Goal: Find specific page/section: Find specific page/section

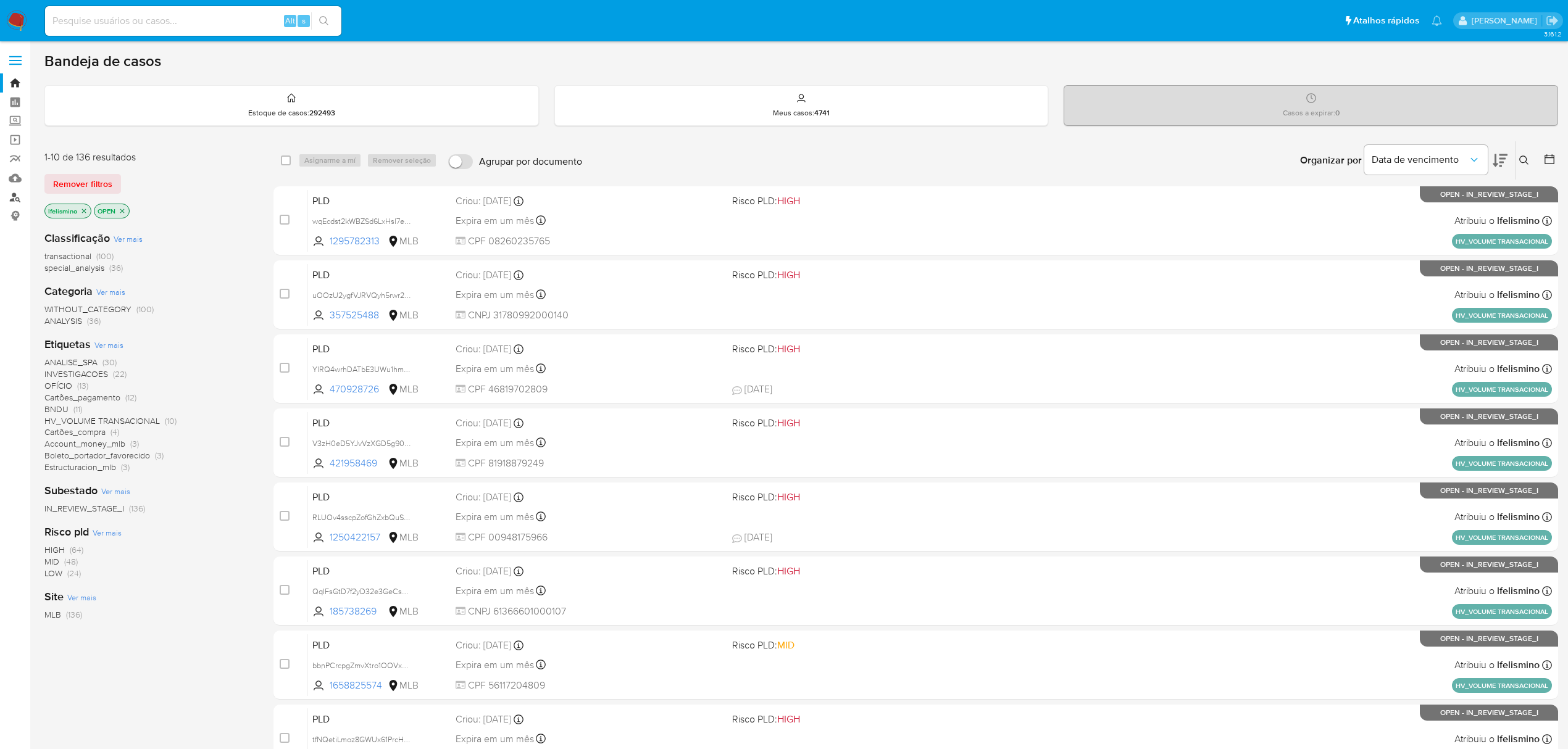
click at [9, 199] on link "Localizador de pessoas" at bounding box center [73, 197] width 147 height 19
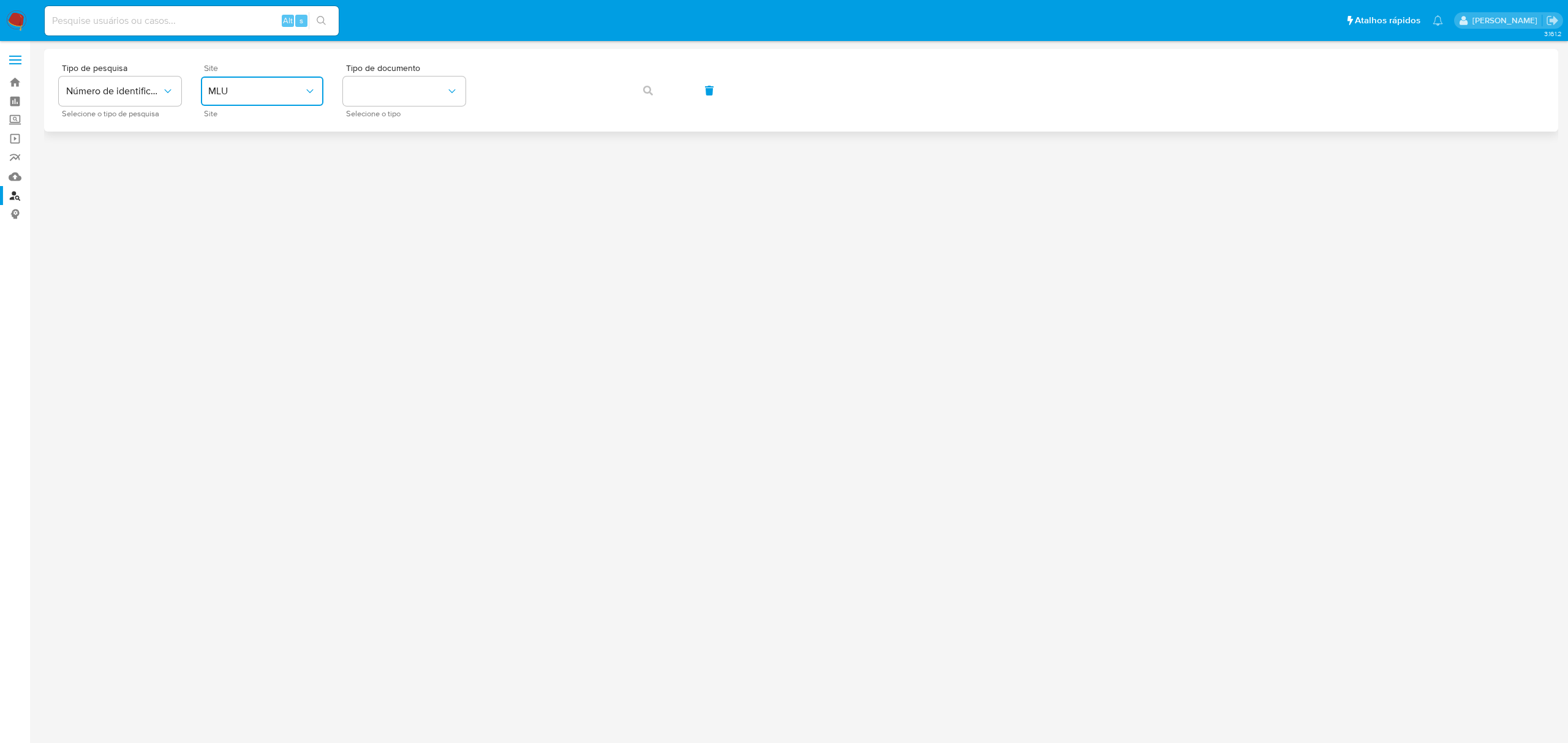
click at [216, 104] on button "MLU" at bounding box center [262, 91] width 123 height 30
click at [234, 179] on div "MLB" at bounding box center [258, 183] width 100 height 30
click at [351, 92] on button "identificationType" at bounding box center [404, 91] width 123 height 30
drag, startPoint x: 383, startPoint y: 137, endPoint x: 397, endPoint y: 131, distance: 15.2
click at [384, 135] on div "CNPJ CNPJ" at bounding box center [400, 130] width 100 height 42
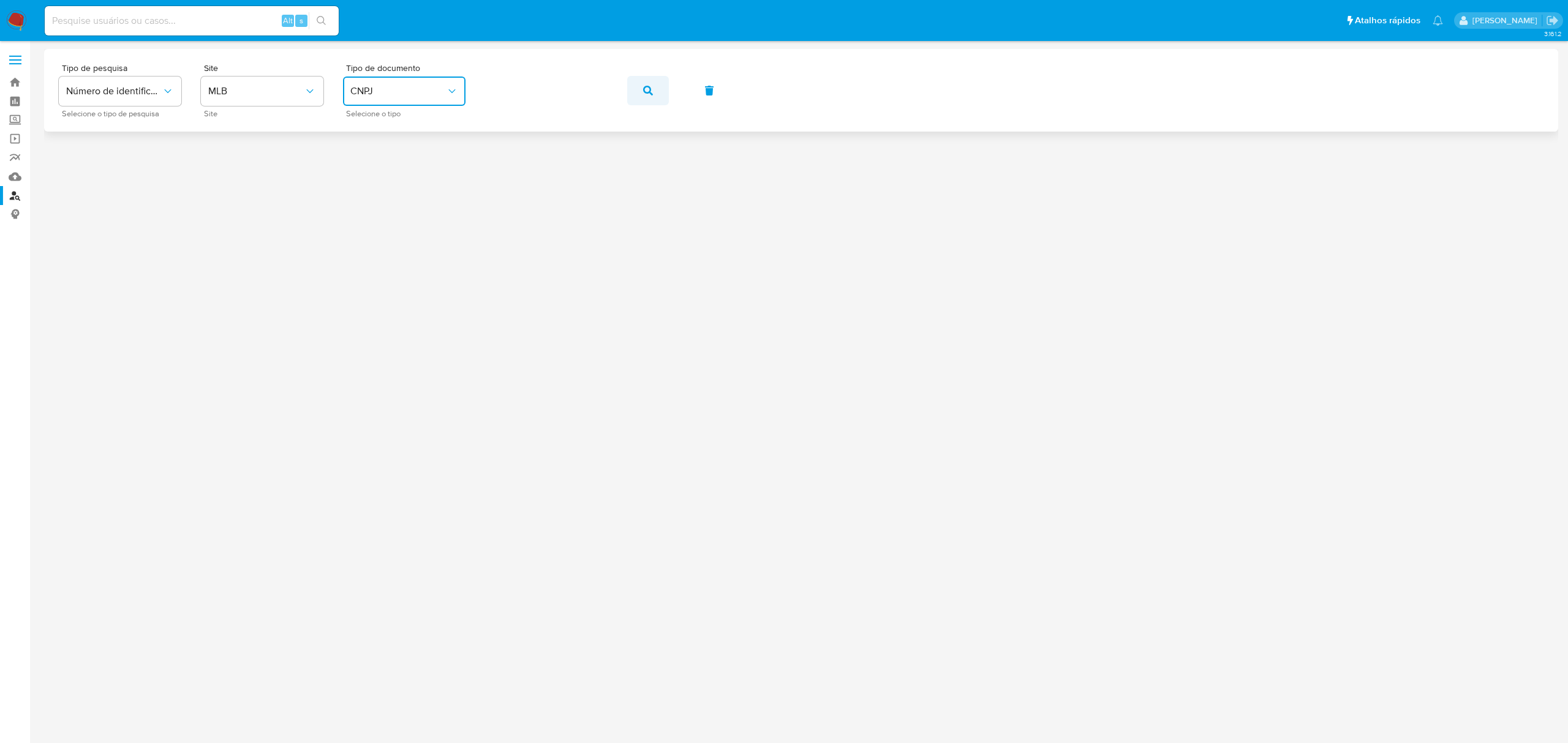
click at [661, 86] on button "button" at bounding box center [648, 90] width 42 height 30
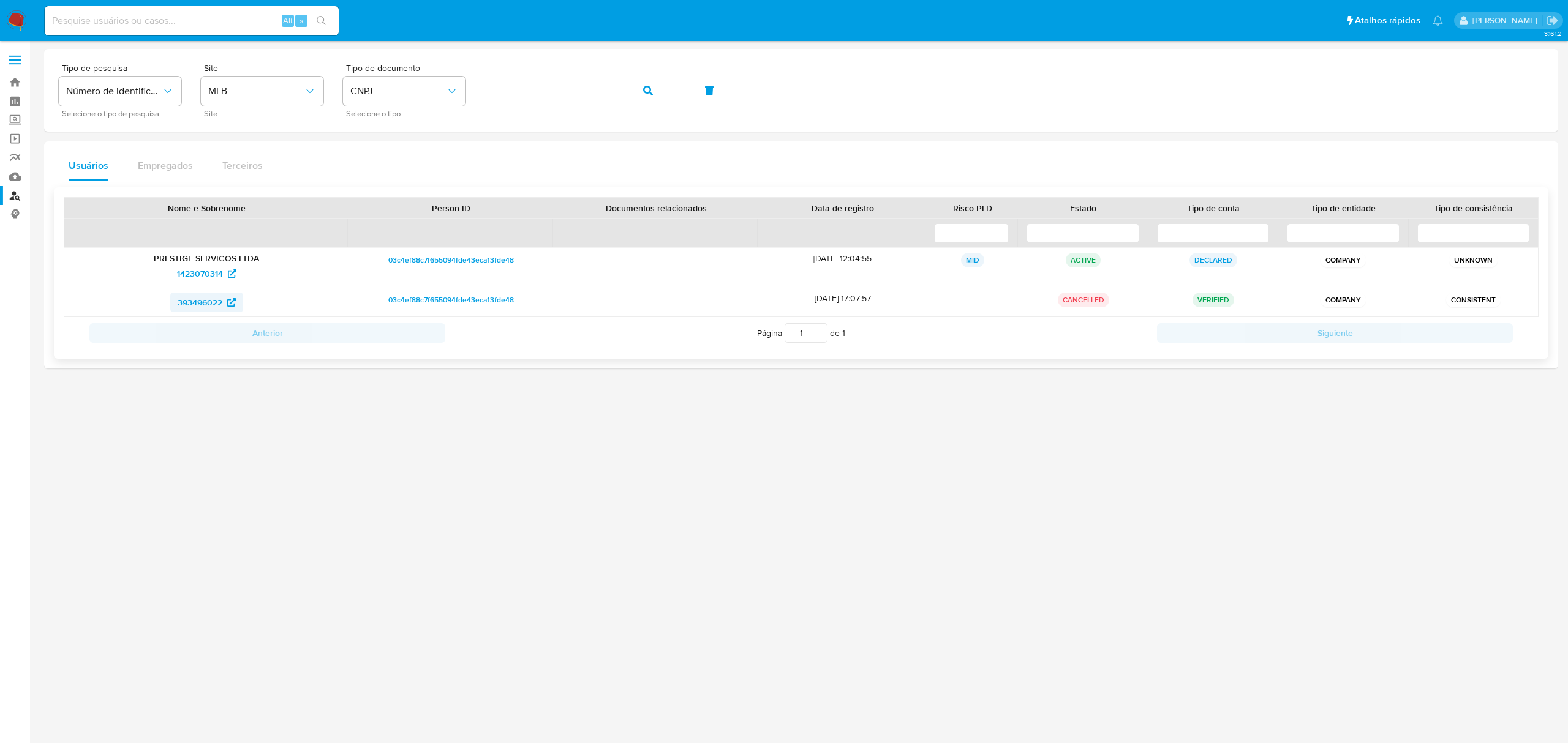
click at [187, 308] on span "393496022" at bounding box center [200, 302] width 45 height 19
click at [645, 91] on icon "button" at bounding box center [648, 91] width 10 height 10
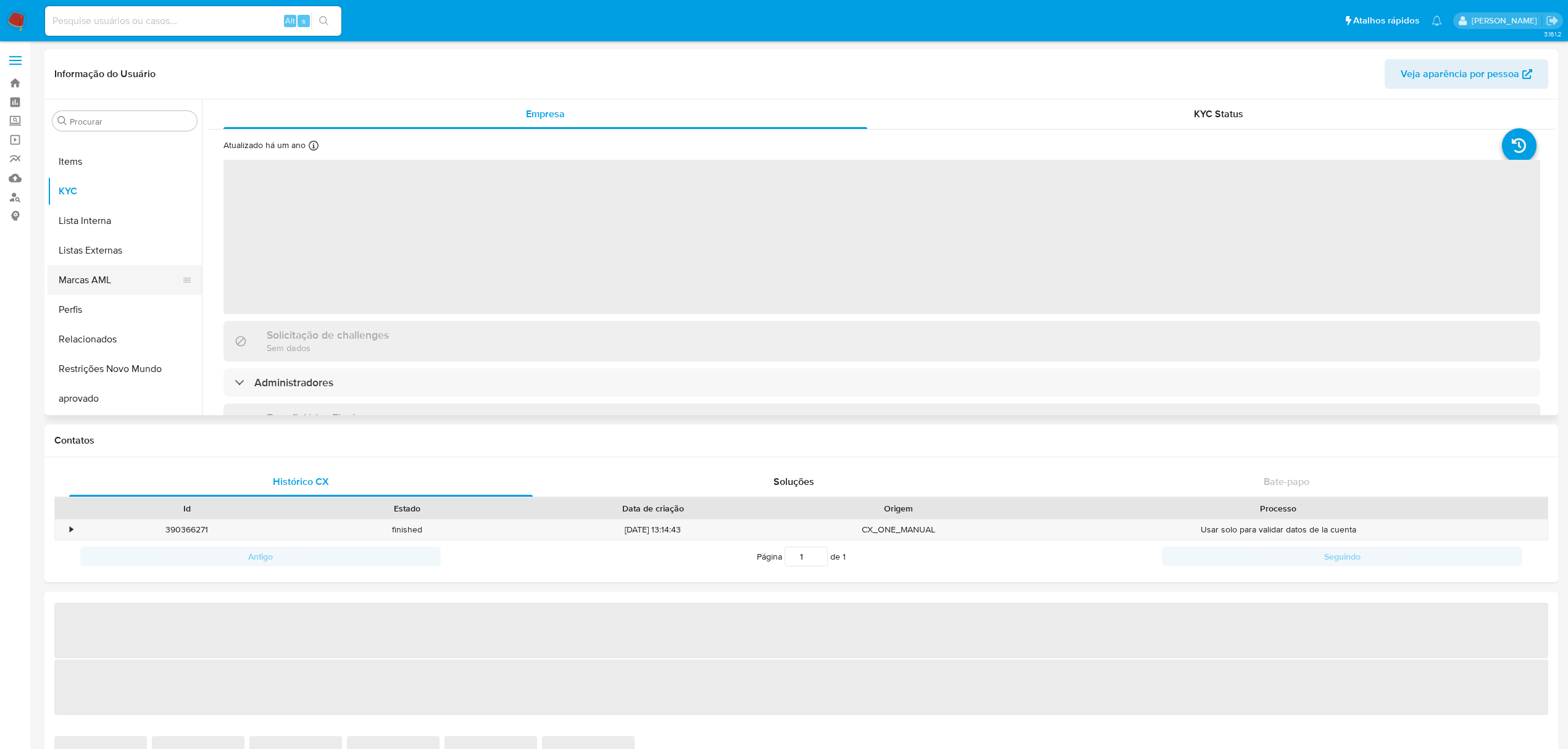
scroll to position [639, 0]
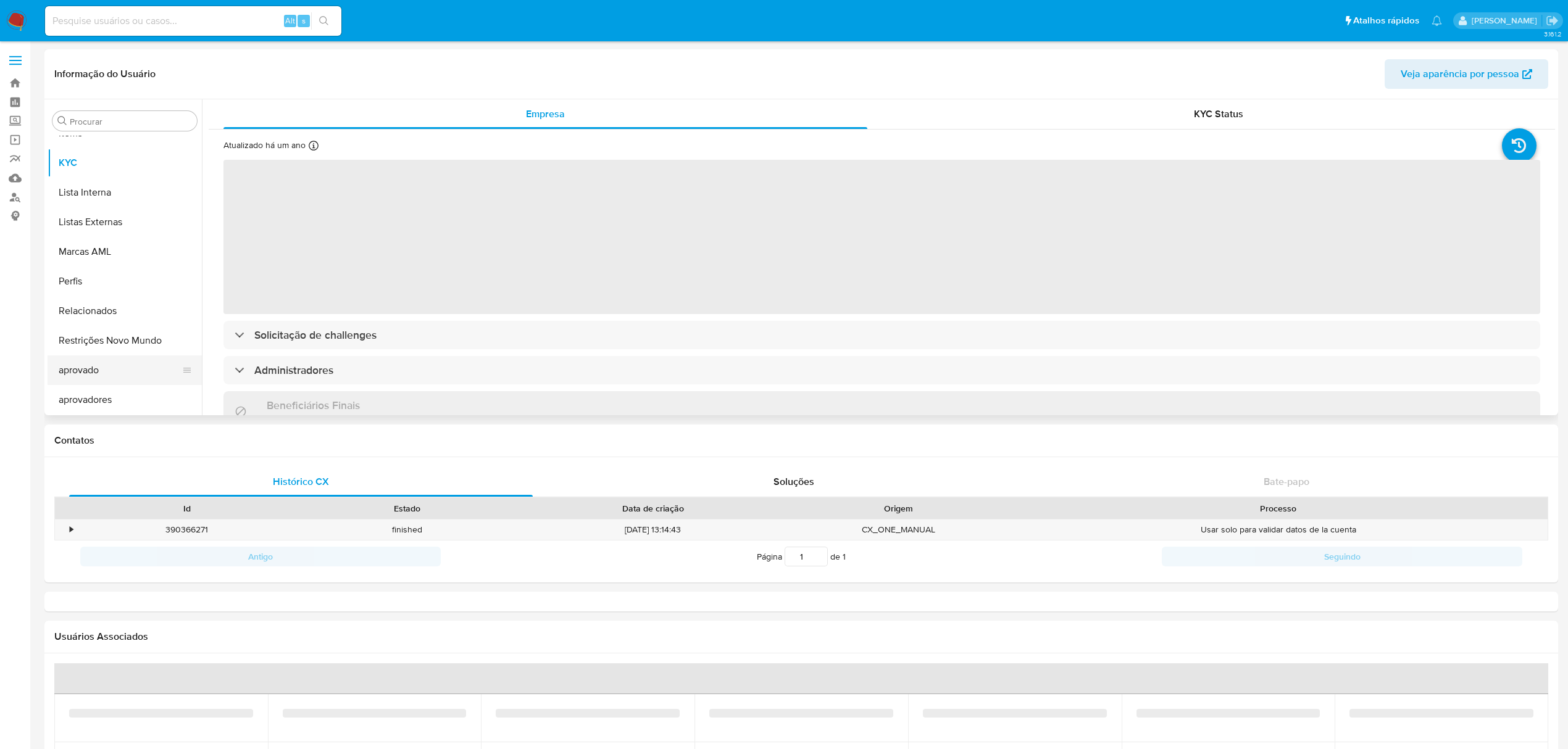
click at [129, 357] on button "aprovado" at bounding box center [119, 370] width 145 height 30
select select "10"
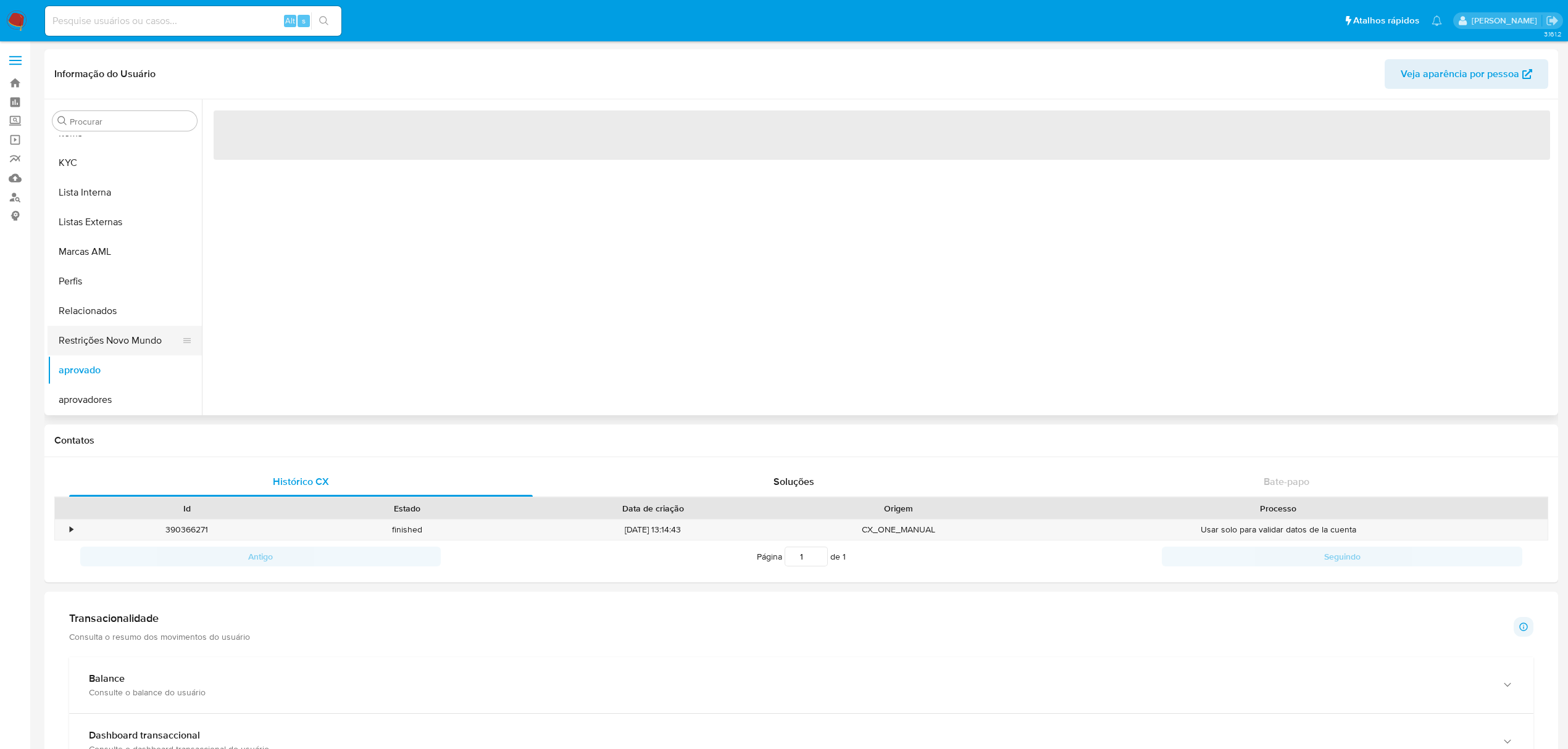
click at [150, 344] on button "Restrições Novo Mundo" at bounding box center [119, 340] width 145 height 30
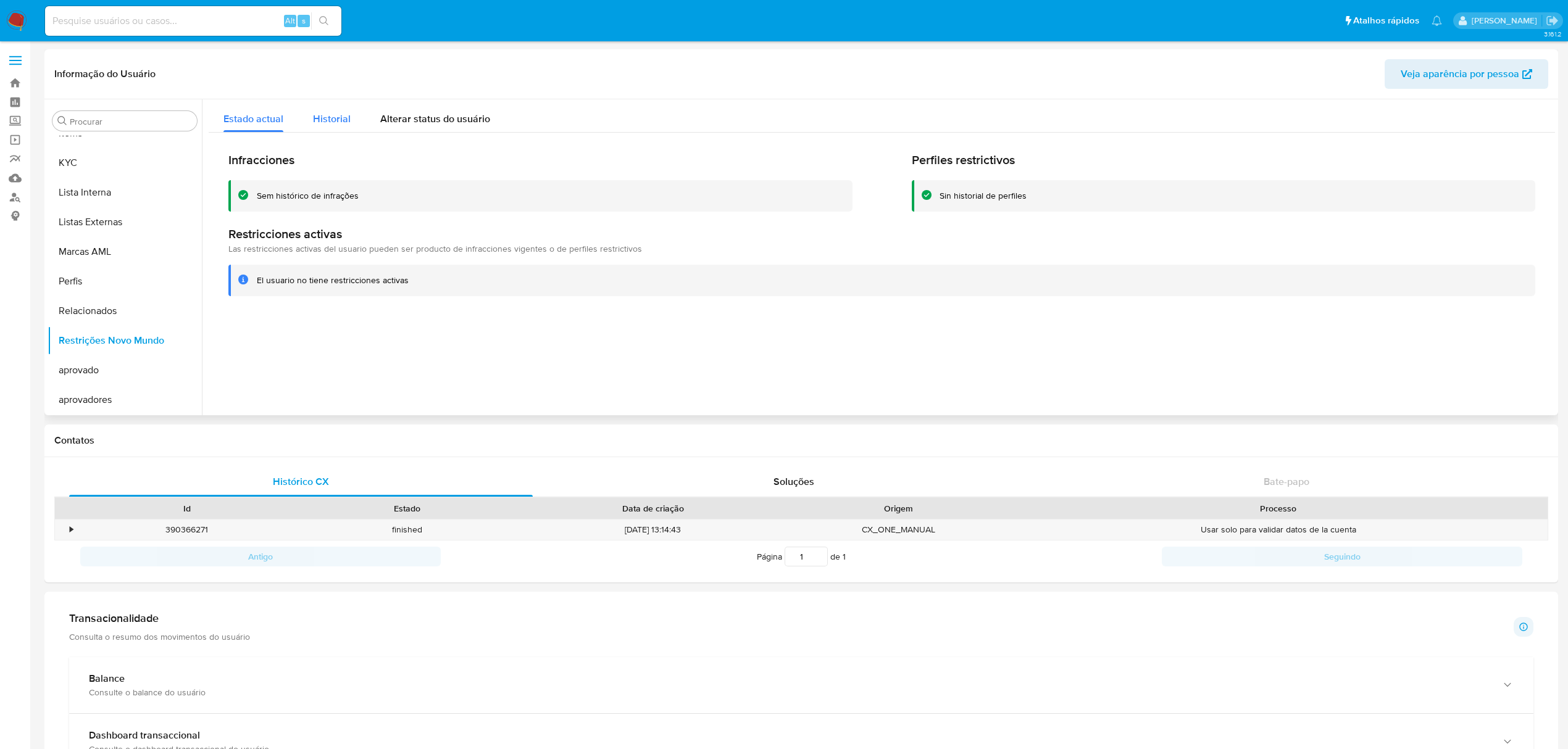
click at [339, 118] on span "Historial" at bounding box center [332, 119] width 38 height 15
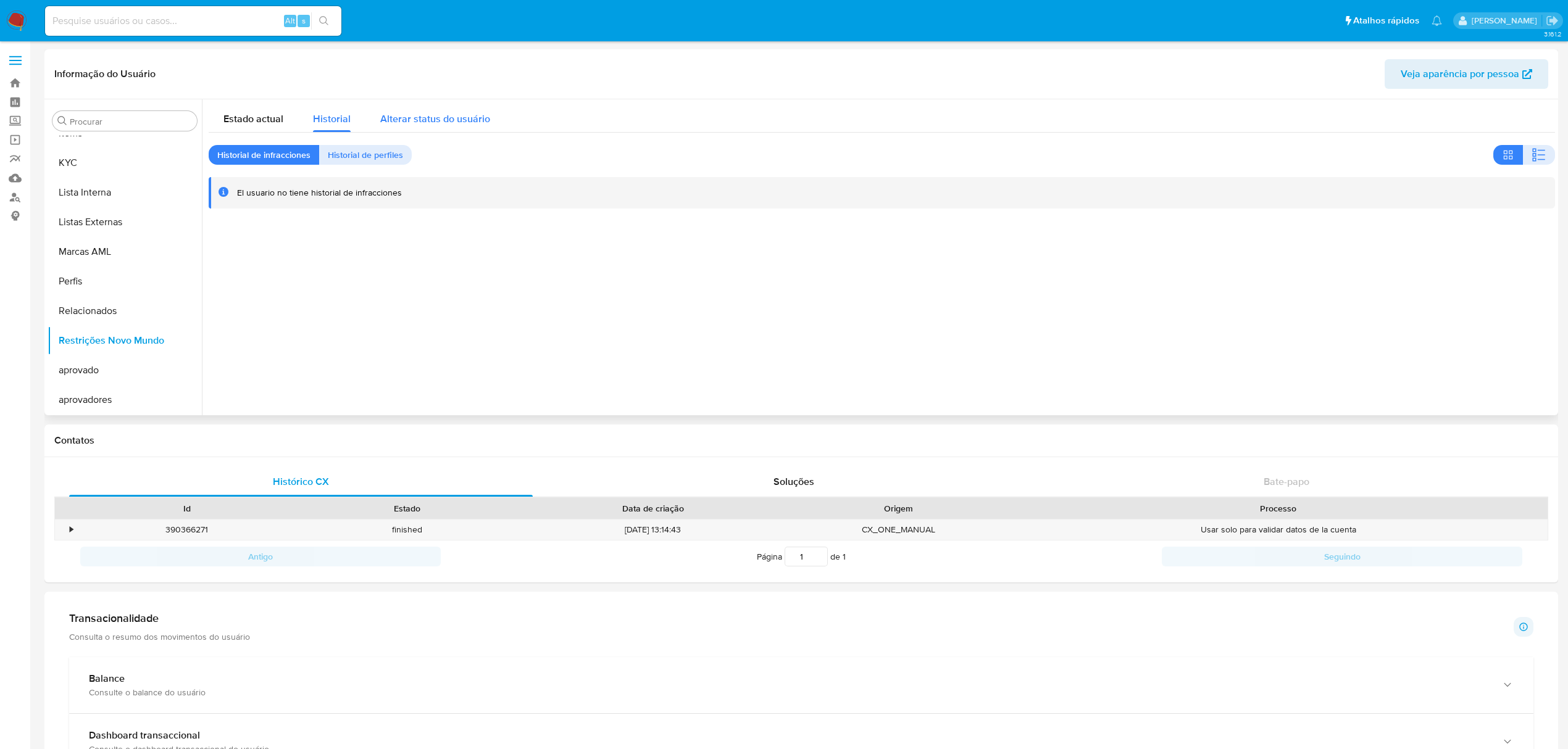
click at [427, 121] on span "Alterar status do usuário" at bounding box center [435, 119] width 110 height 15
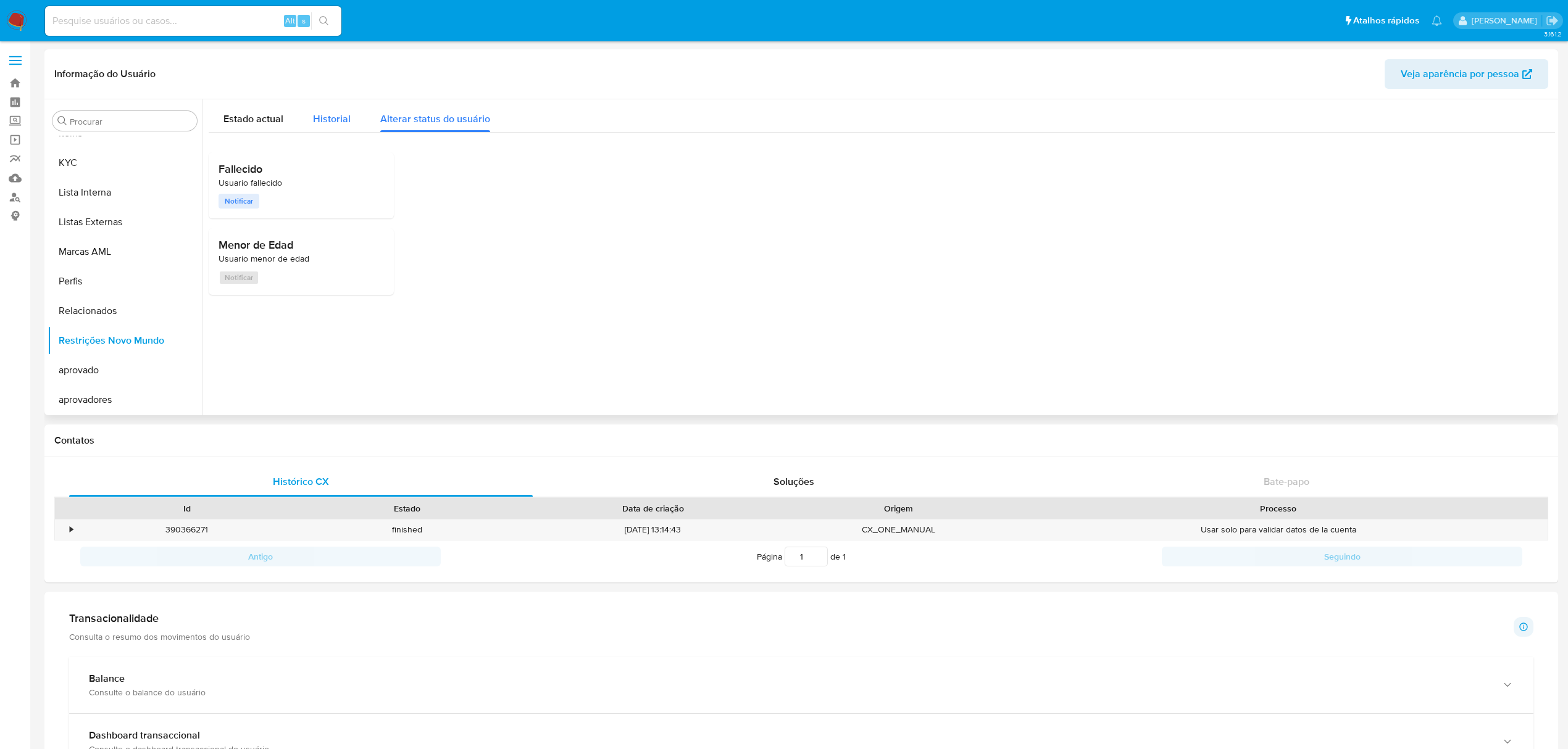
click at [343, 126] on div "Historial" at bounding box center [332, 116] width 38 height 33
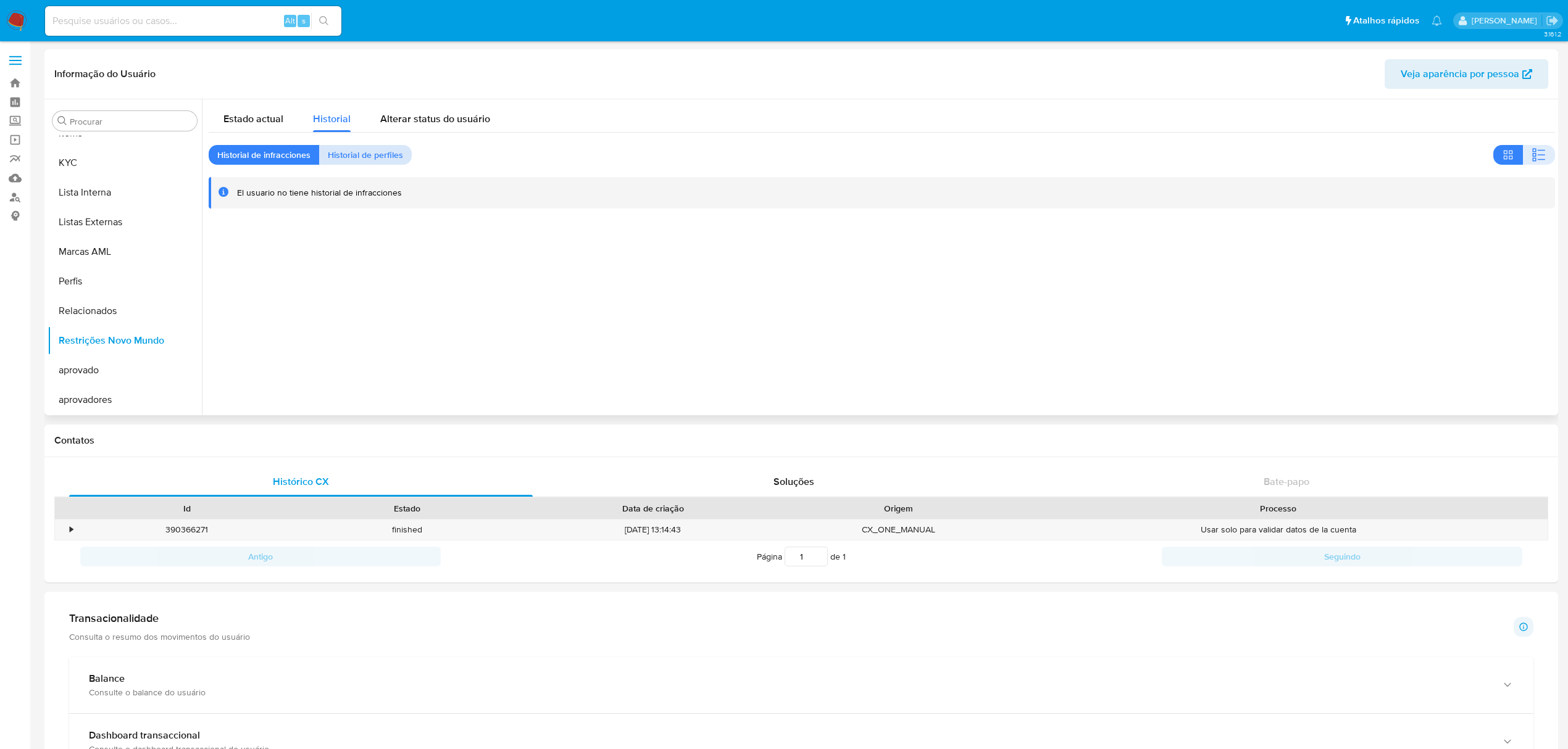
click at [341, 153] on span "Historial de perfiles" at bounding box center [365, 155] width 76 height 17
click at [285, 155] on span "Historial de infracciones" at bounding box center [264, 155] width 93 height 17
click at [317, 117] on span "Historial" at bounding box center [332, 119] width 38 height 15
paste input "434256392"
type input "434256392"
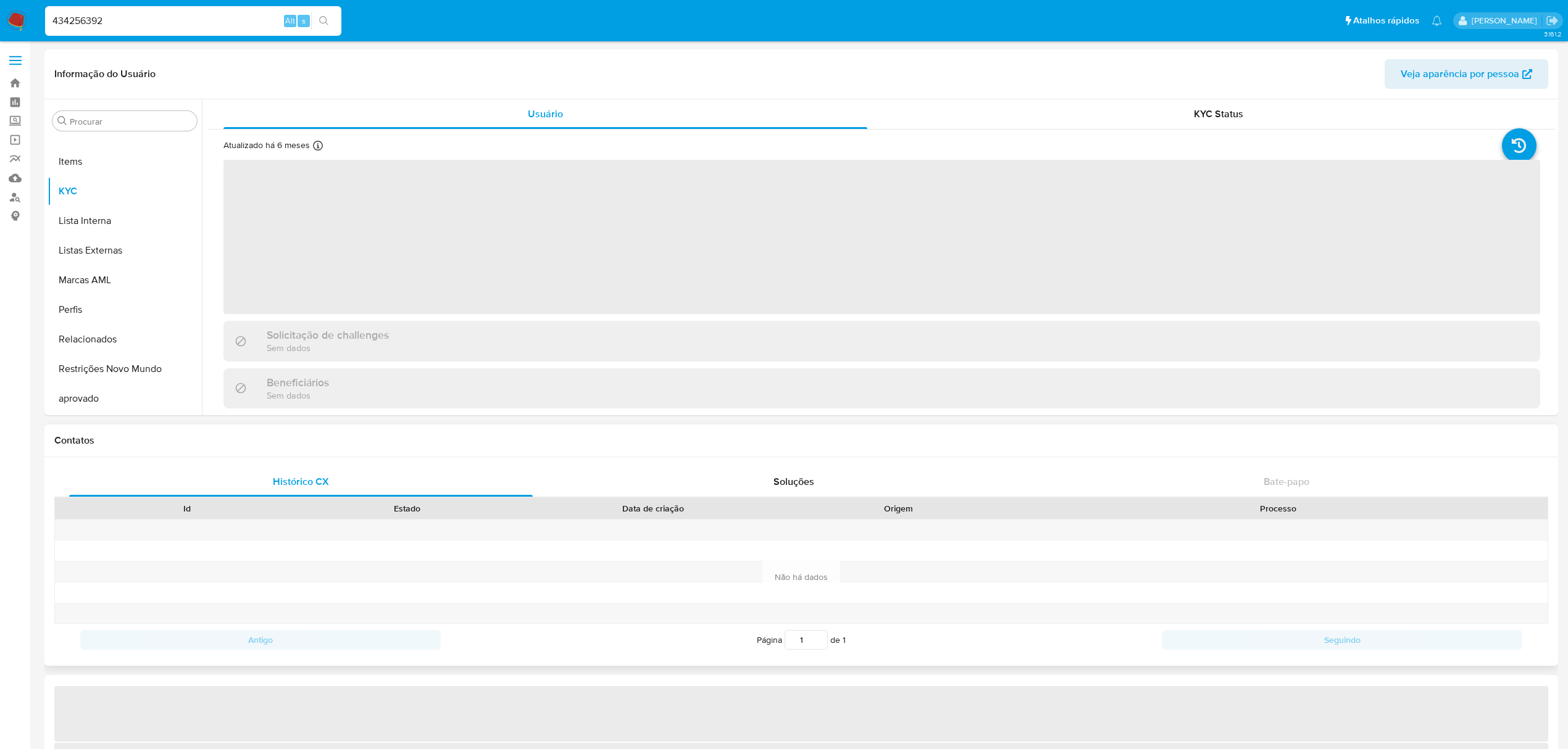
scroll to position [639, 0]
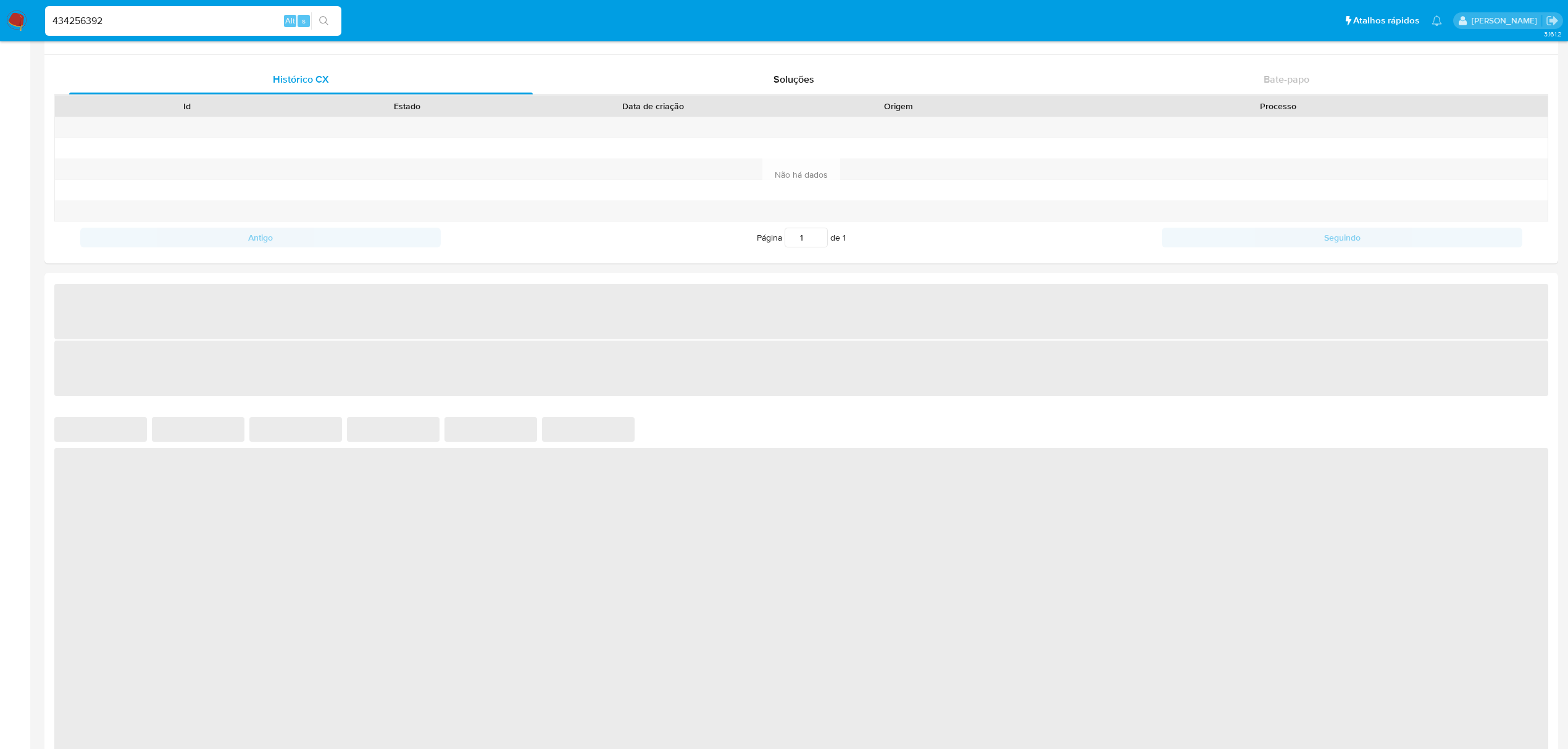
select select "10"
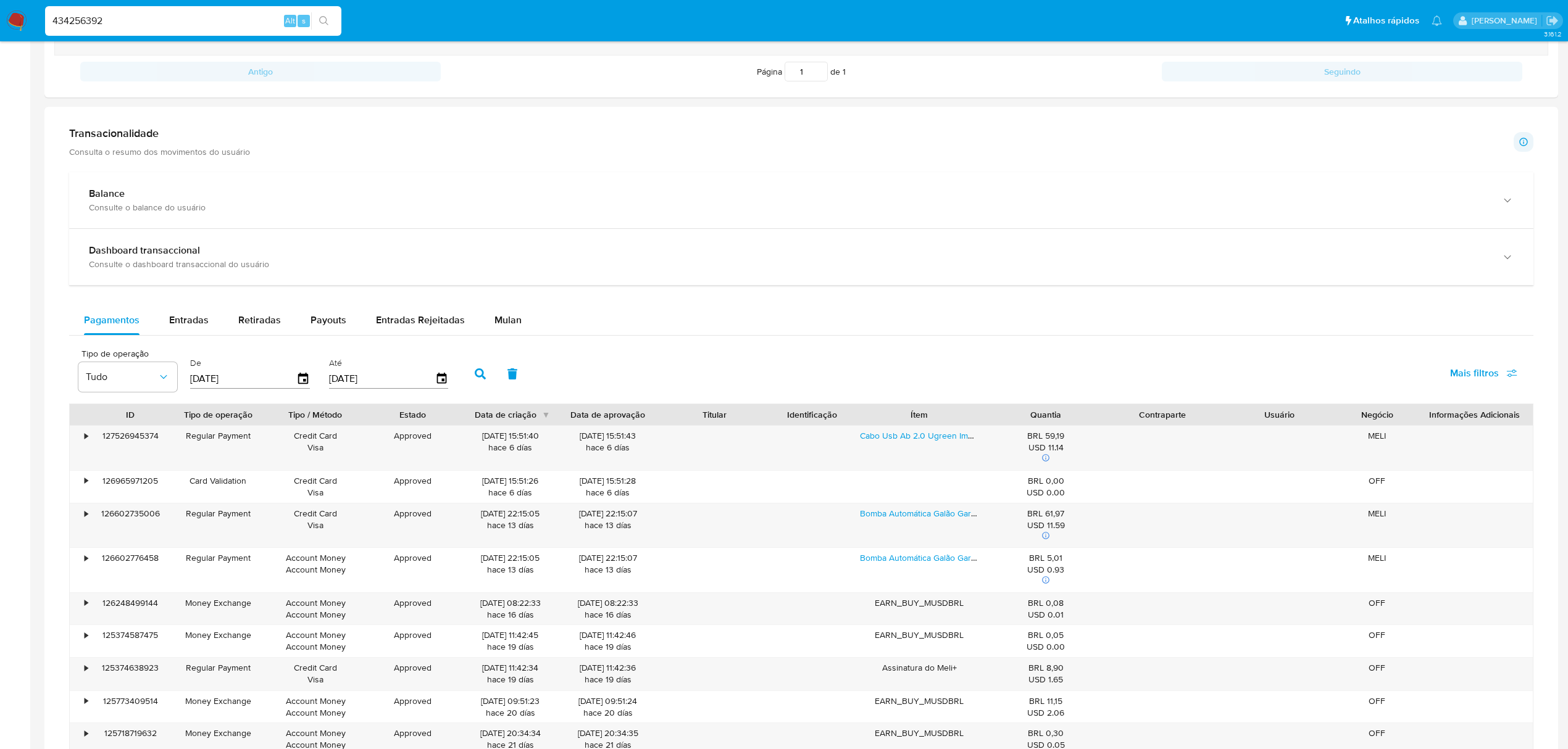
scroll to position [576, 0]
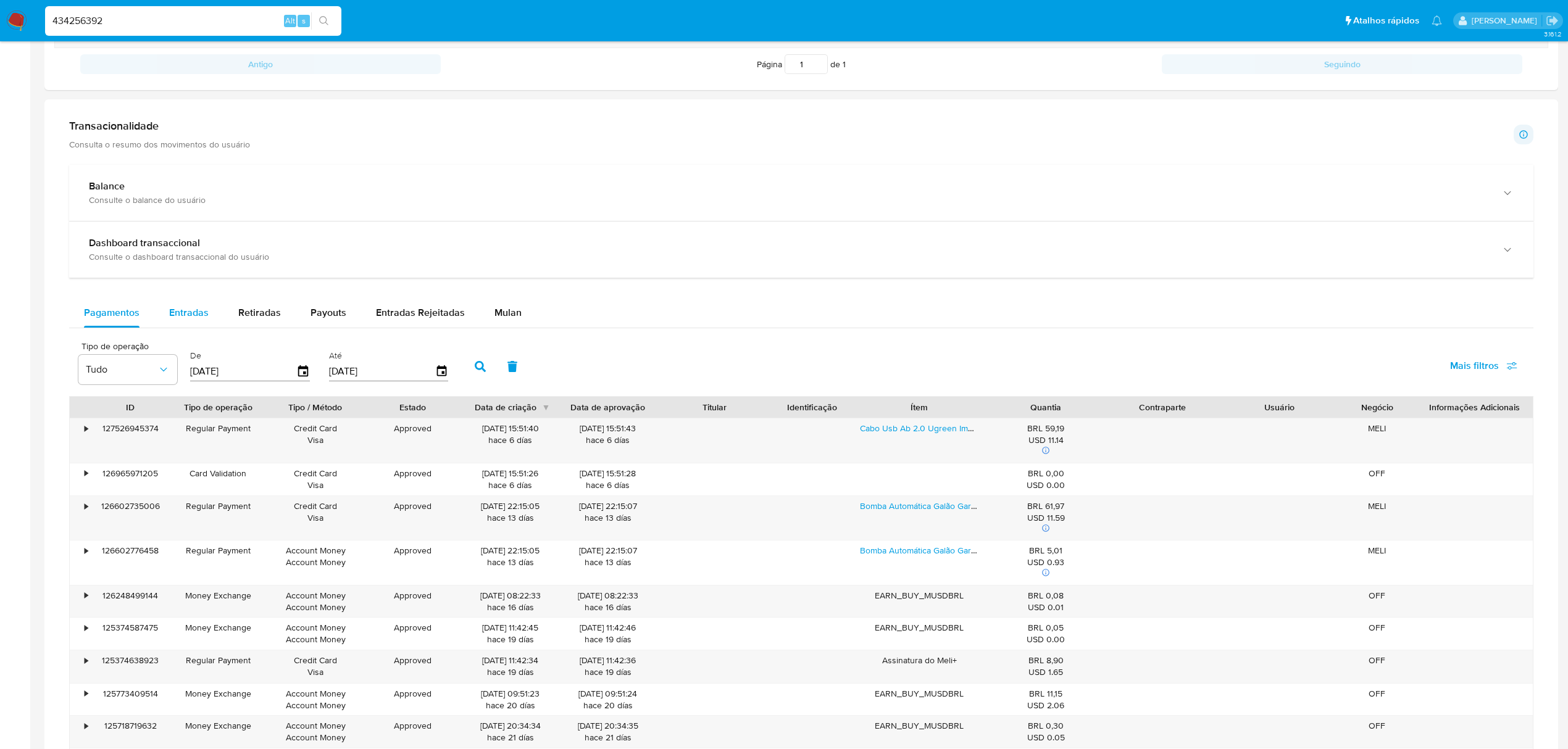
click at [177, 309] on span "Entradas" at bounding box center [189, 312] width 39 height 15
select select "10"
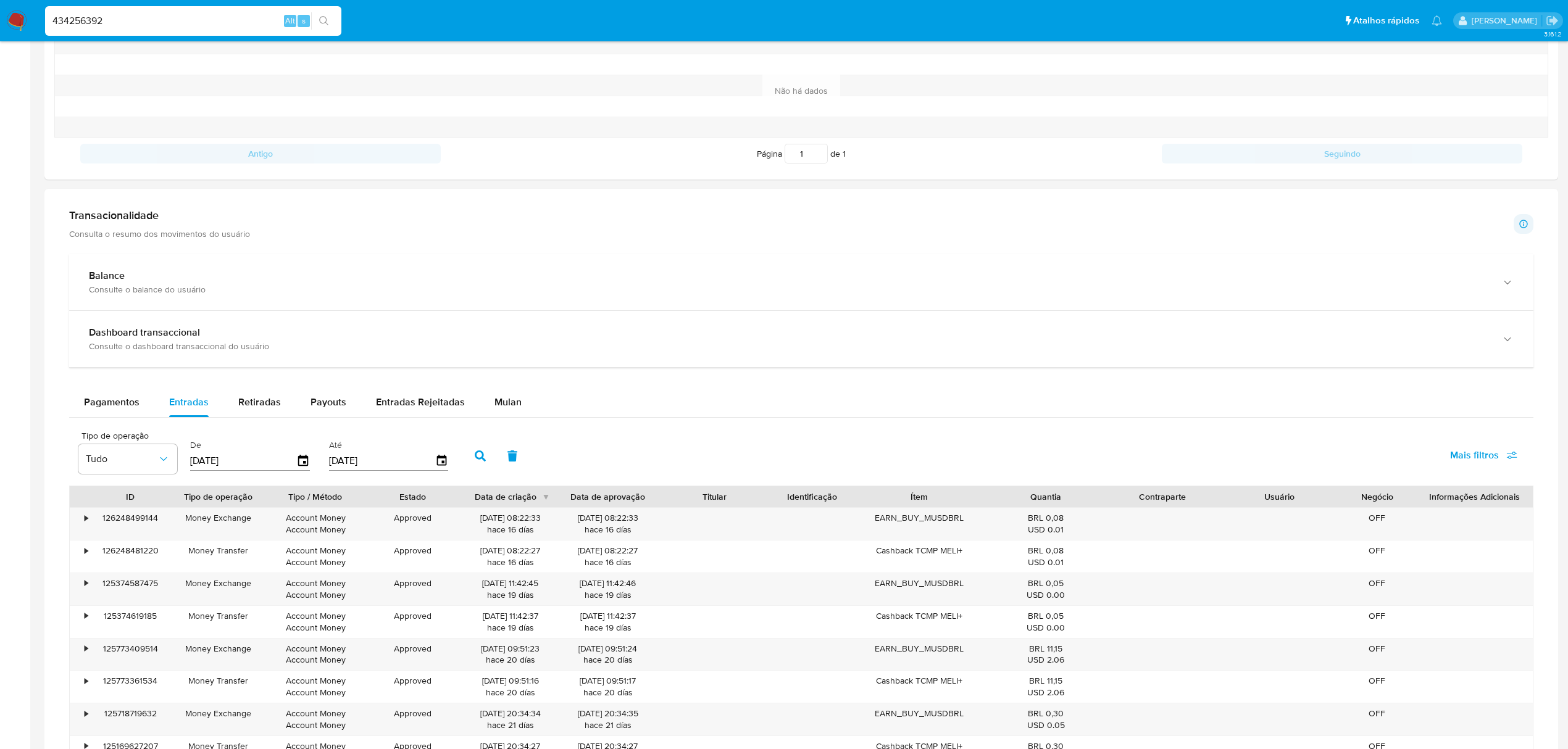
scroll to position [411, 0]
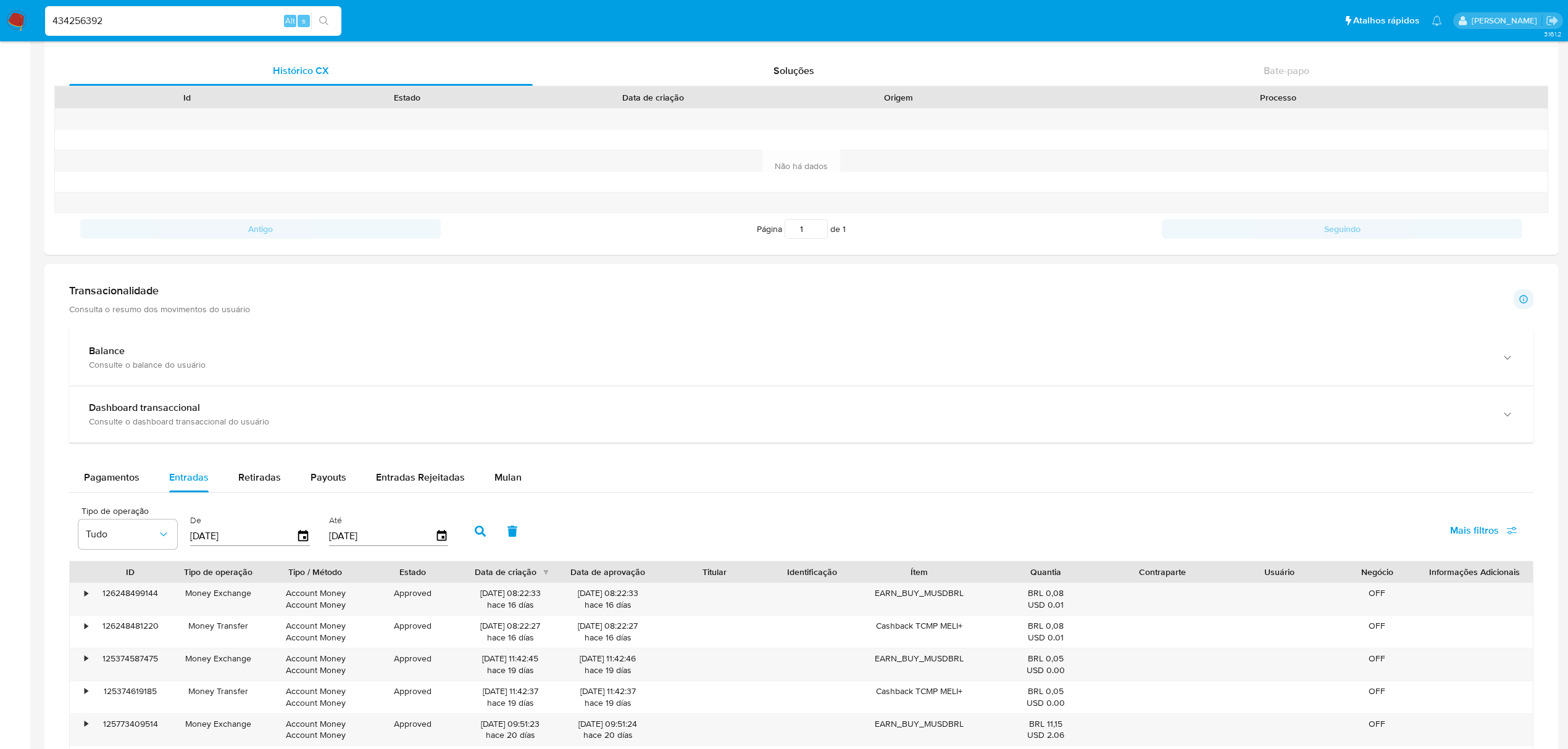
click at [77, 9] on div "434256392 Alt s" at bounding box center [193, 20] width 296 height 30
click at [75, 18] on input "434256392" at bounding box center [193, 21] width 296 height 16
click at [74, 18] on input "434256392" at bounding box center [193, 21] width 296 height 16
